Goal: Task Accomplishment & Management: Manage account settings

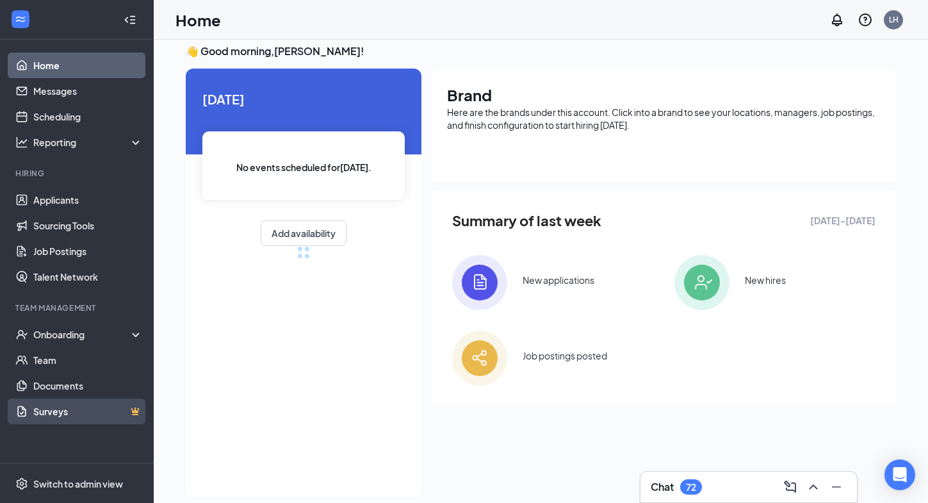
scroll to position [17, 0]
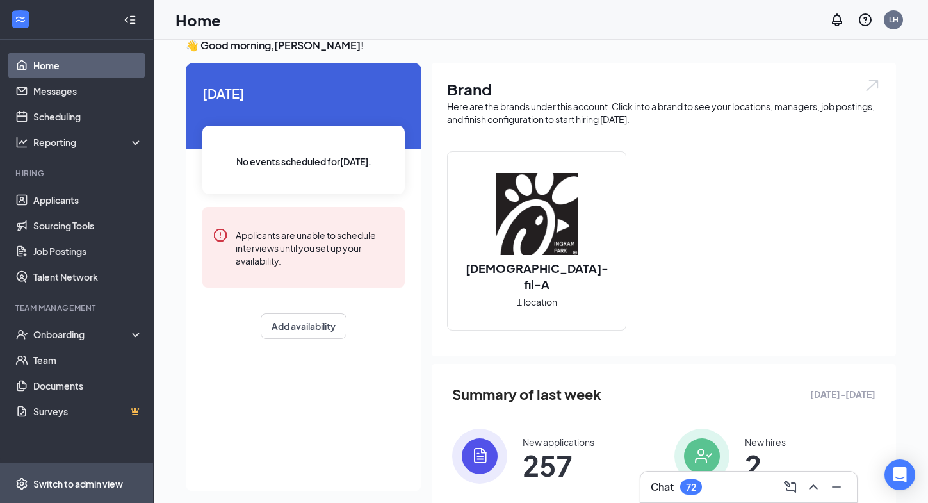
click at [44, 484] on div "Switch to admin view" at bounding box center [78, 483] width 90 height 13
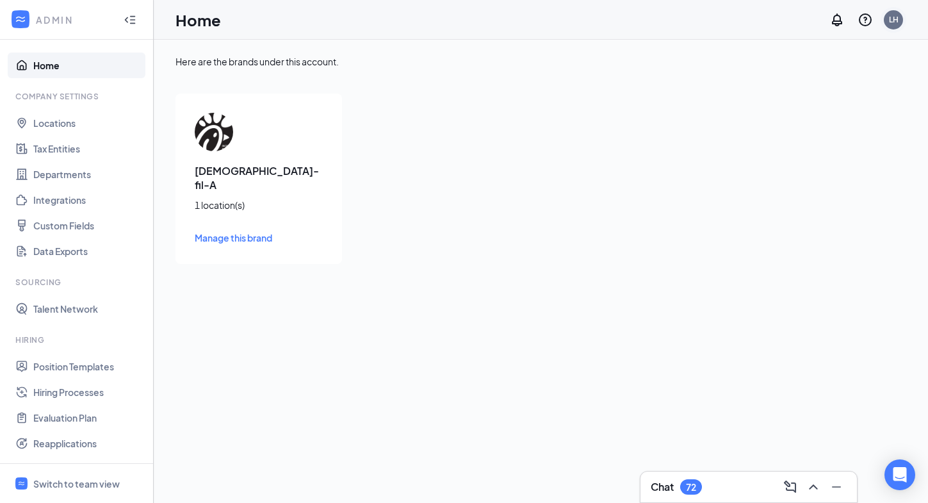
click at [900, 21] on div "LH" at bounding box center [893, 19] width 19 height 19
click at [813, 114] on link "Account settings" at bounding box center [829, 113] width 138 height 13
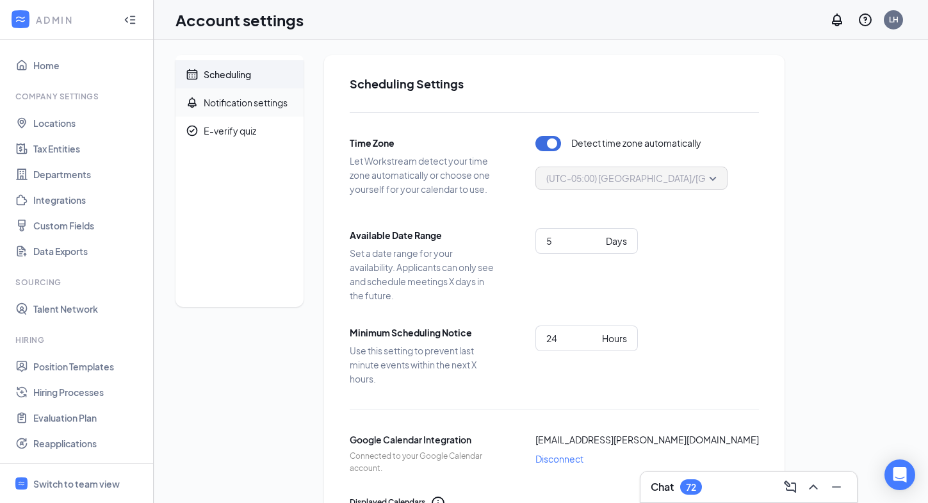
click at [271, 108] on div "Notification settings" at bounding box center [246, 102] width 84 height 13
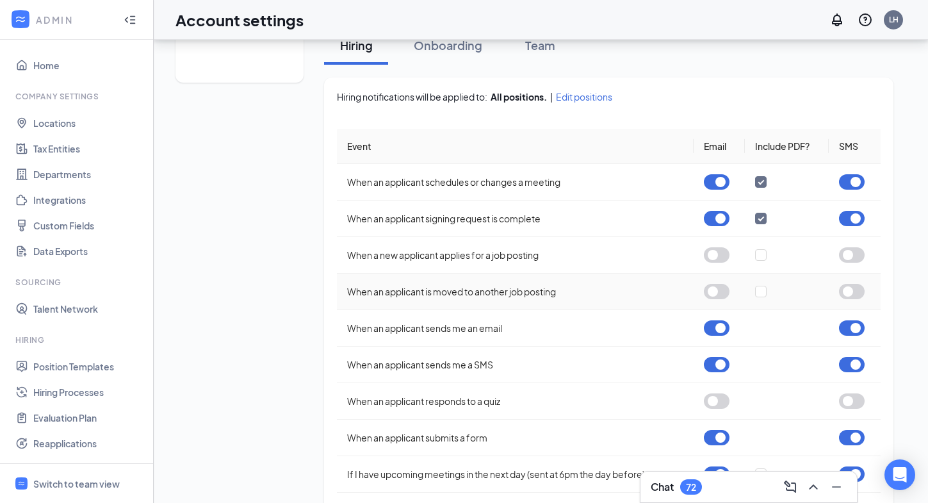
scroll to position [235, 0]
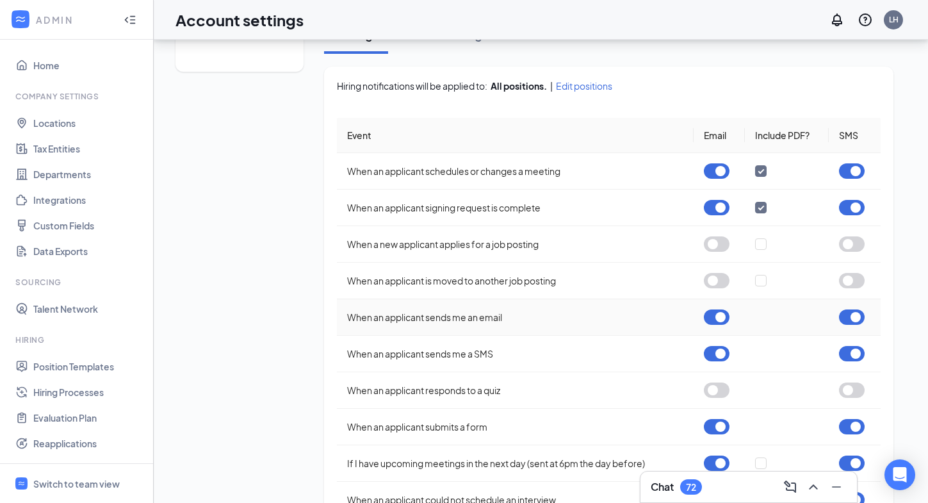
click at [716, 317] on button "button" at bounding box center [717, 316] width 26 height 15
click at [723, 355] on button "button" at bounding box center [717, 353] width 26 height 15
click at [854, 318] on button "button" at bounding box center [852, 316] width 26 height 15
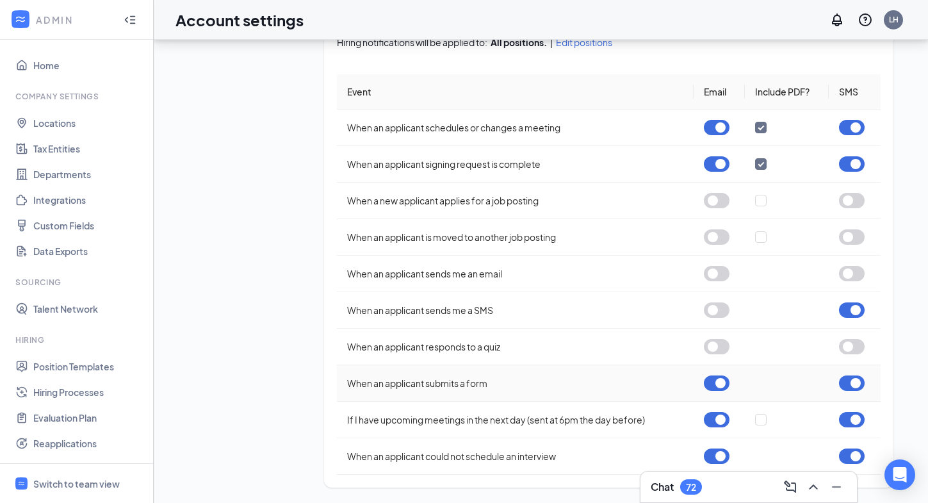
click at [718, 387] on button "button" at bounding box center [717, 382] width 26 height 15
click at [854, 381] on button "button" at bounding box center [852, 382] width 26 height 15
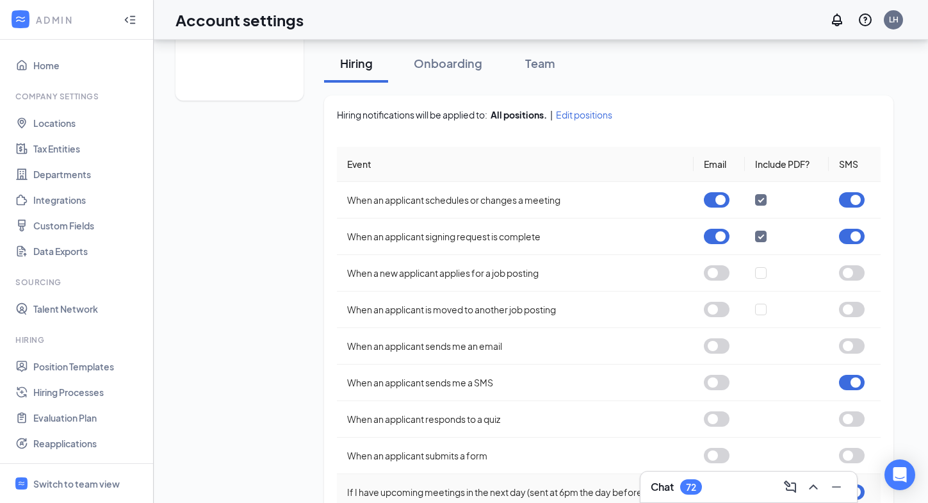
scroll to position [200, 0]
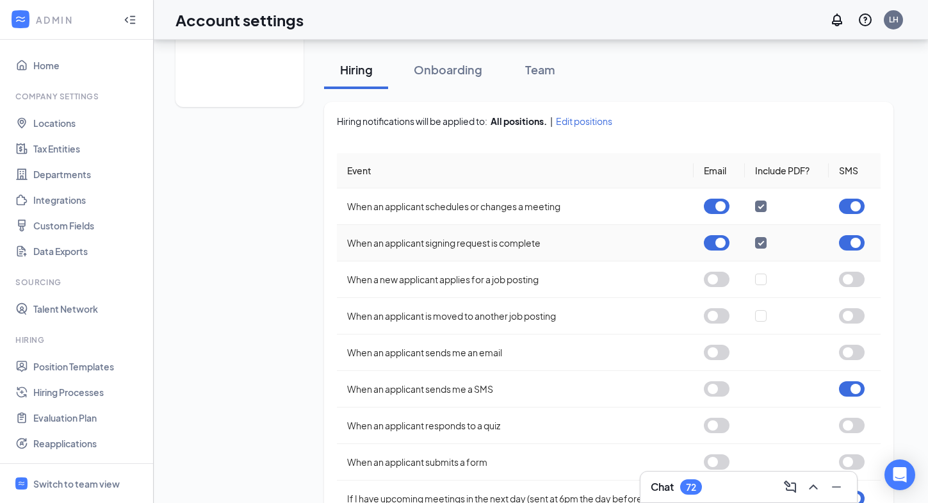
click at [722, 245] on button "button" at bounding box center [717, 242] width 26 height 15
click at [855, 240] on button "button" at bounding box center [852, 242] width 26 height 15
click at [712, 206] on button "button" at bounding box center [717, 206] width 26 height 15
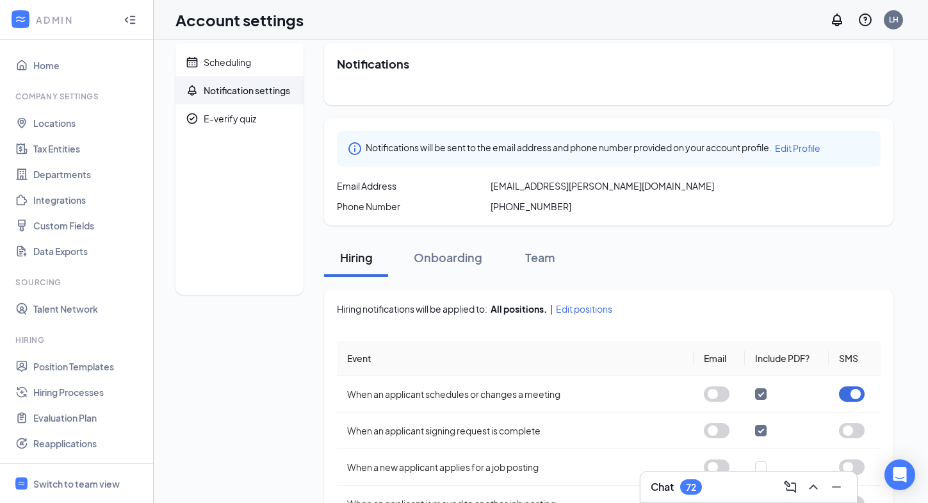
scroll to position [0, 0]
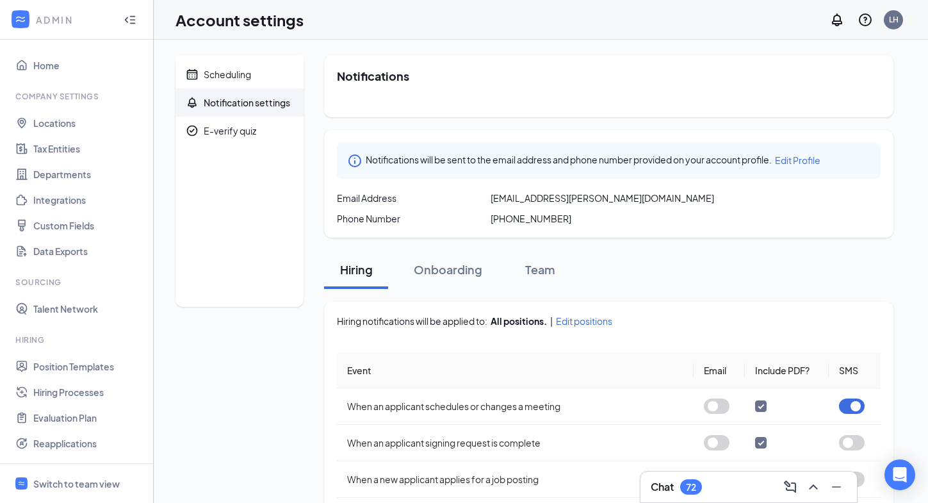
click at [794, 254] on div "Hiring Onboarding Team" at bounding box center [608, 269] width 569 height 38
click at [237, 83] on span "Scheduling" at bounding box center [249, 74] width 90 height 28
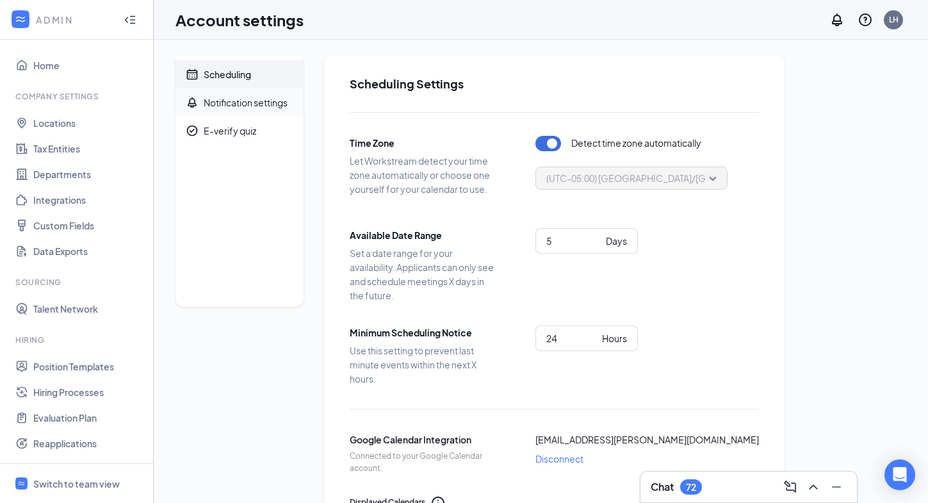
click at [234, 102] on div "Notification settings" at bounding box center [246, 102] width 84 height 13
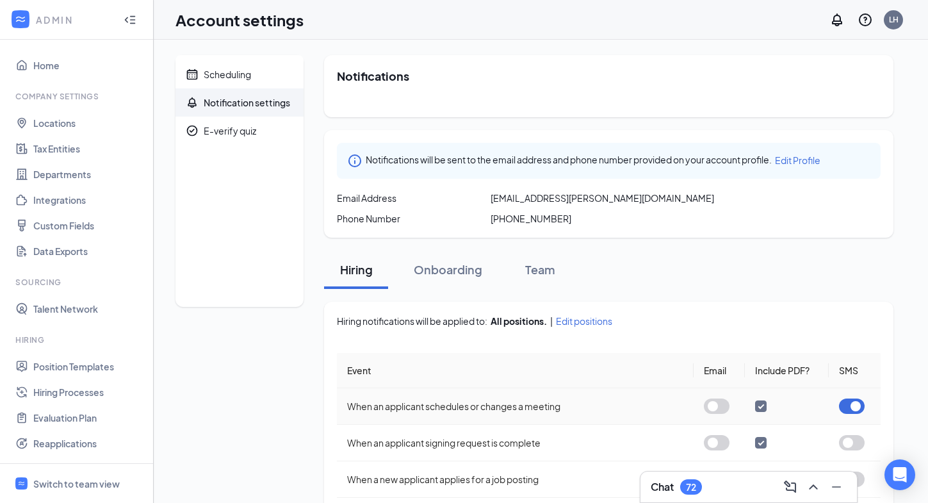
scroll to position [279, 0]
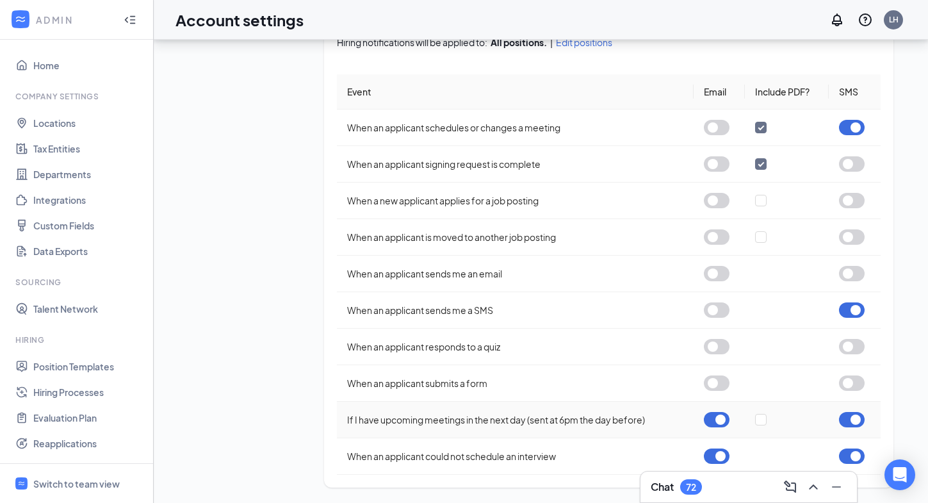
click at [711, 422] on button "button" at bounding box center [717, 419] width 26 height 15
click at [716, 458] on button "button" at bounding box center [717, 455] width 26 height 15
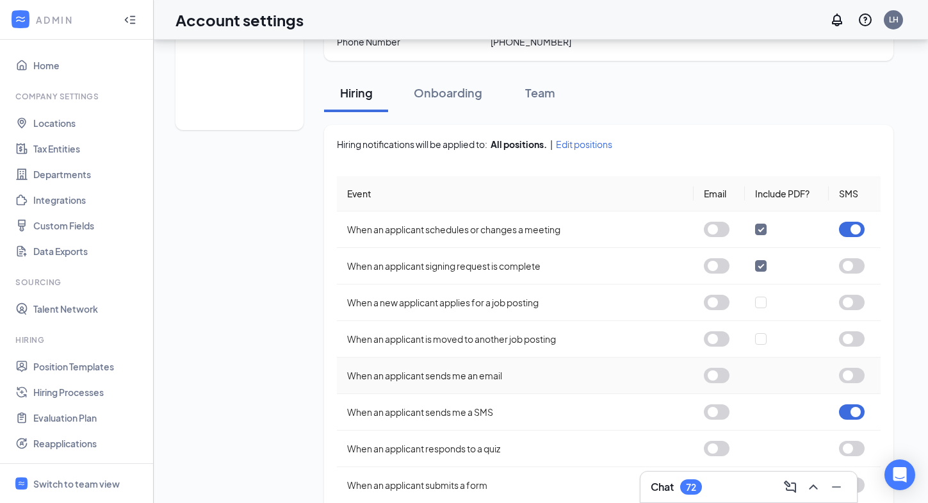
scroll to position [28, 0]
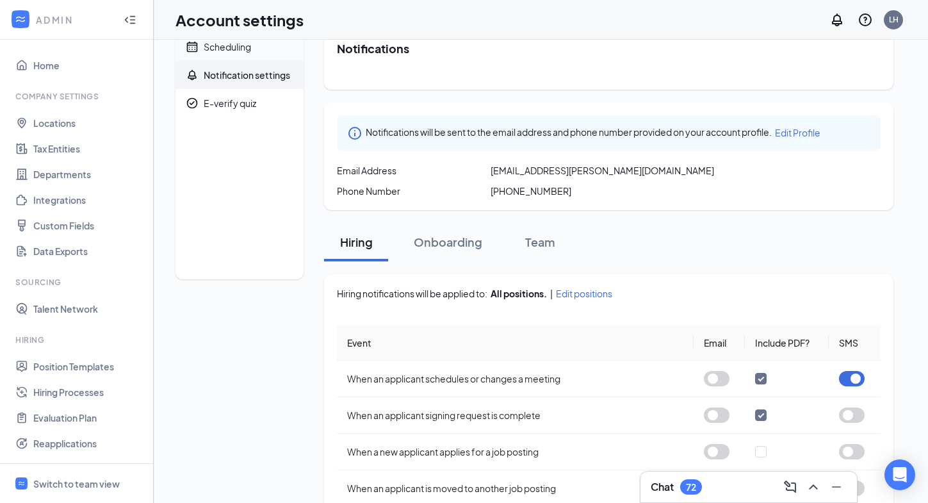
click at [256, 56] on span "Scheduling" at bounding box center [249, 47] width 90 height 28
